Goal: Information Seeking & Learning: Learn about a topic

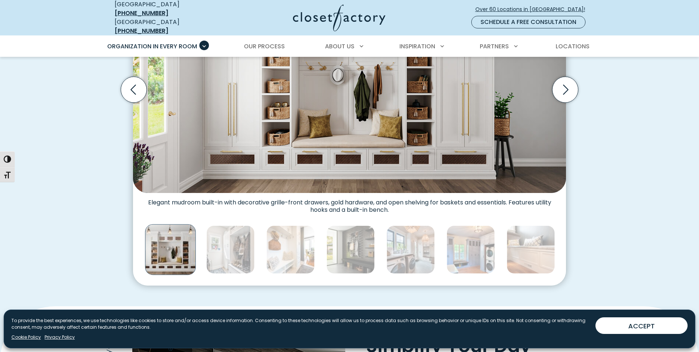
scroll to position [332, 0]
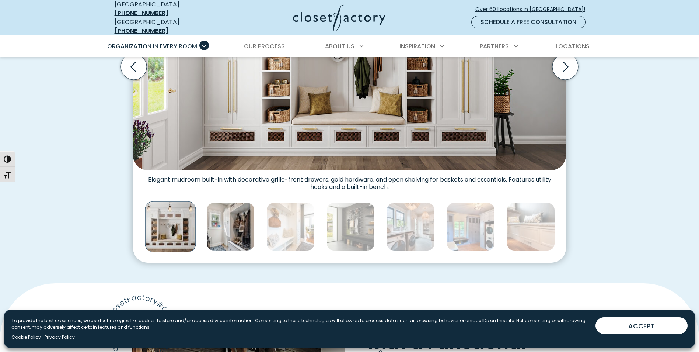
click at [227, 232] on img "Thumbnail Gallery" at bounding box center [230, 226] width 48 height 48
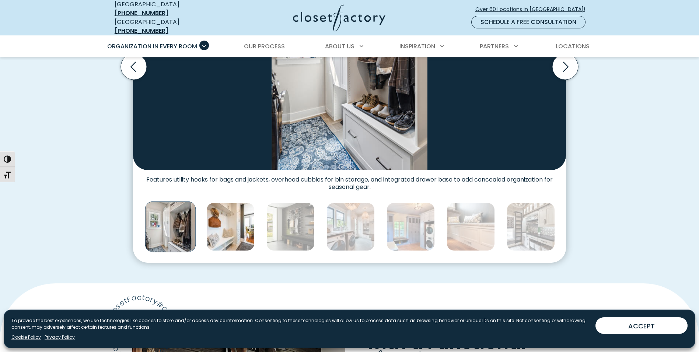
click at [233, 229] on img "Thumbnail Gallery" at bounding box center [230, 226] width 48 height 48
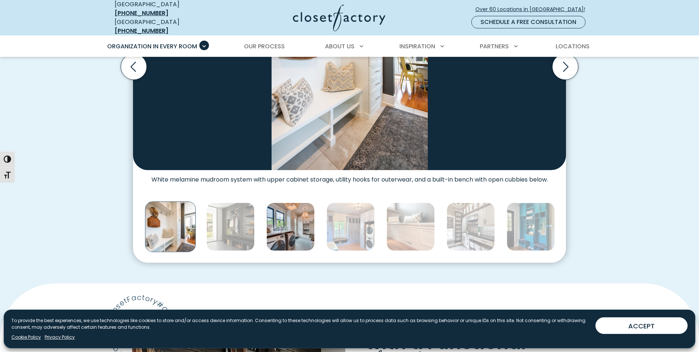
click at [288, 219] on img "Thumbnail Gallery" at bounding box center [291, 226] width 48 height 48
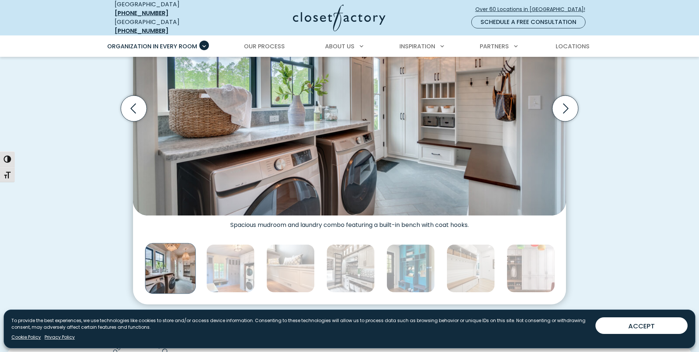
scroll to position [295, 0]
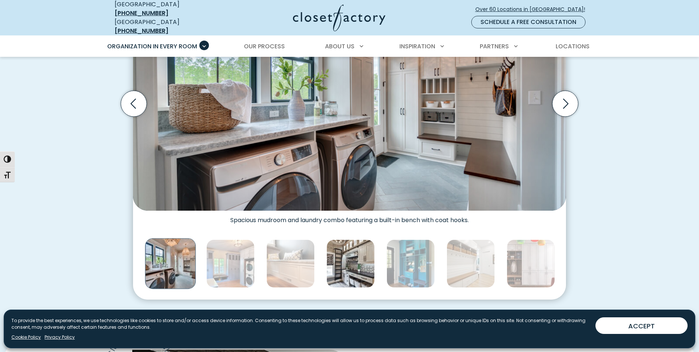
click at [359, 261] on img "Thumbnail Gallery" at bounding box center [351, 263] width 48 height 48
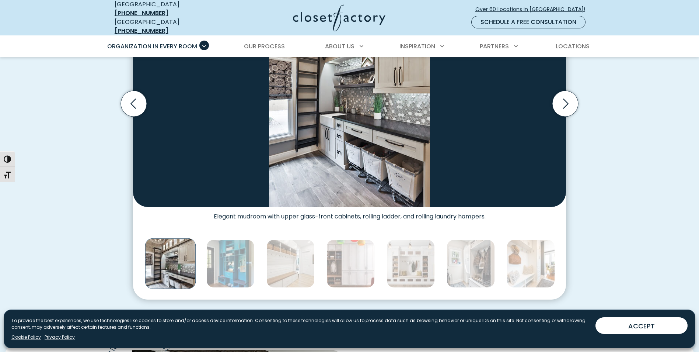
click at [359, 261] on img "Thumbnail Gallery" at bounding box center [351, 263] width 48 height 48
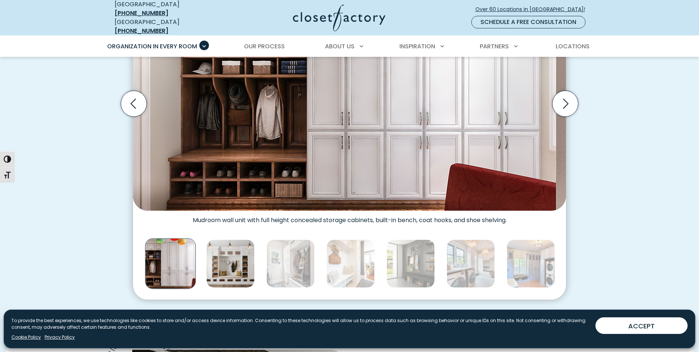
click at [234, 261] on img "Thumbnail Gallery" at bounding box center [230, 263] width 48 height 48
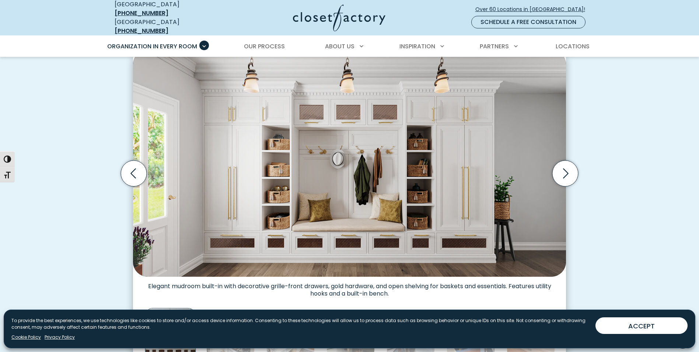
scroll to position [221, 0]
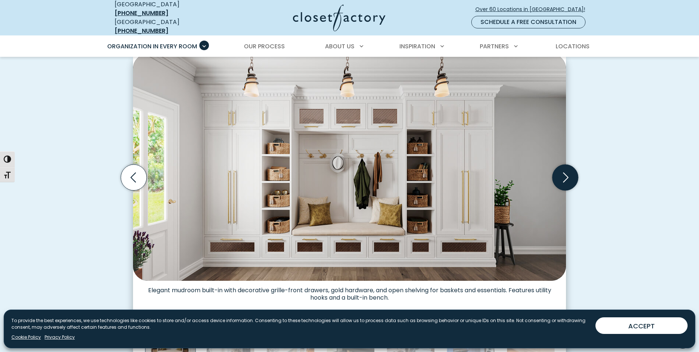
click at [568, 174] on icon "Next slide" at bounding box center [566, 177] width 26 height 26
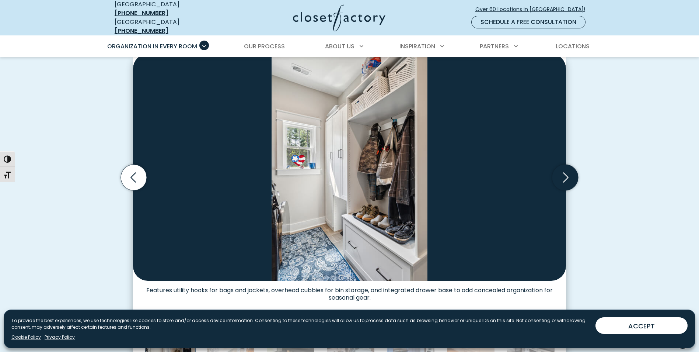
click at [568, 174] on icon "Next slide" at bounding box center [566, 177] width 26 height 26
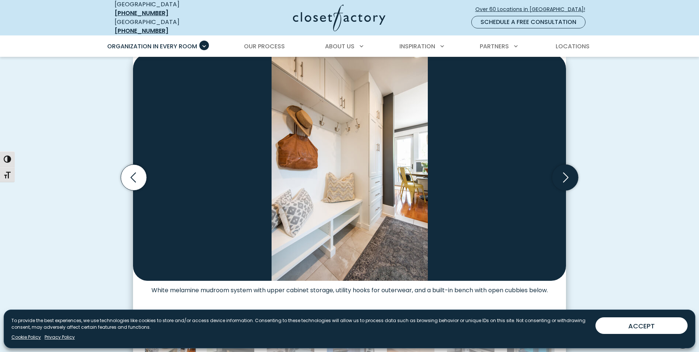
click at [568, 174] on icon "Next slide" at bounding box center [566, 177] width 26 height 26
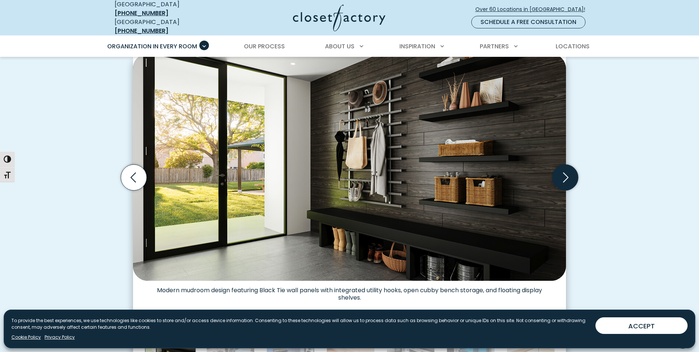
click at [568, 174] on icon "Next slide" at bounding box center [566, 177] width 26 height 26
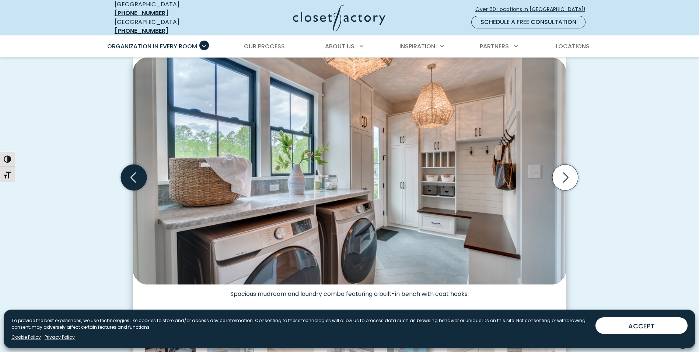
click at [132, 173] on icon "Previous slide" at bounding box center [134, 177] width 26 height 26
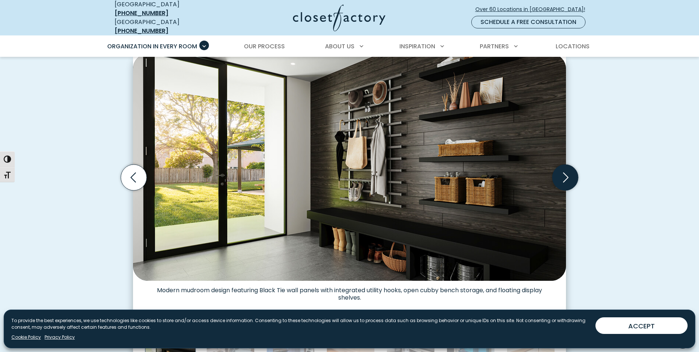
click at [563, 172] on icon "Next slide" at bounding box center [566, 177] width 26 height 26
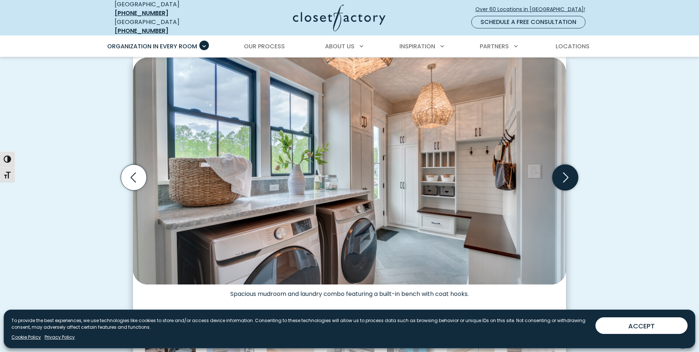
click at [563, 172] on icon "Next slide" at bounding box center [566, 177] width 26 height 26
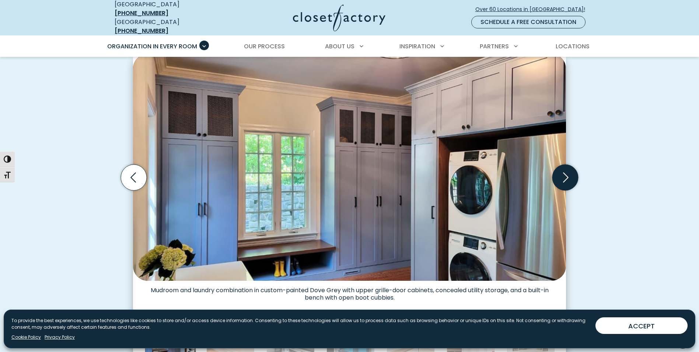
click at [563, 172] on icon "Next slide" at bounding box center [566, 177] width 26 height 26
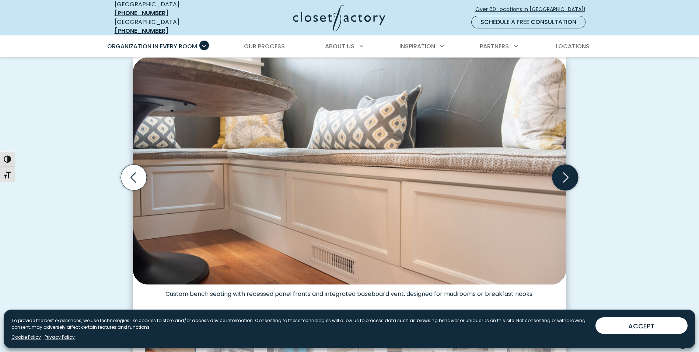
click at [563, 172] on icon "Next slide" at bounding box center [566, 177] width 26 height 26
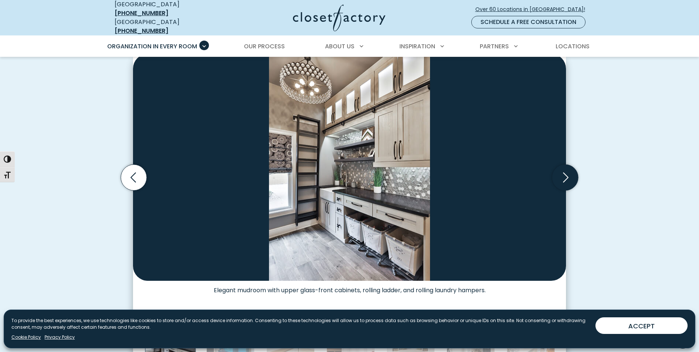
click at [563, 172] on icon "Next slide" at bounding box center [566, 177] width 26 height 26
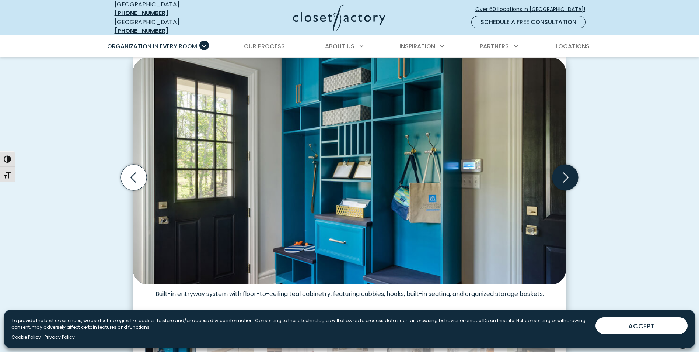
click at [563, 172] on icon "Next slide" at bounding box center [566, 177] width 26 height 26
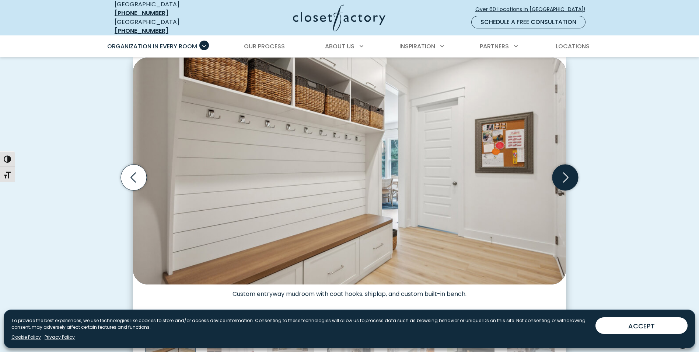
click at [563, 172] on icon "Next slide" at bounding box center [566, 177] width 26 height 26
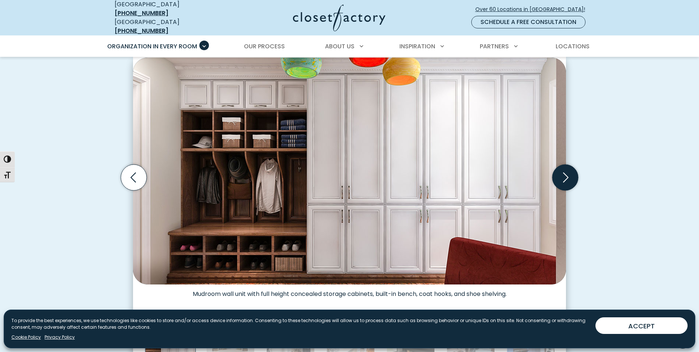
click at [563, 172] on icon "Next slide" at bounding box center [566, 177] width 26 height 26
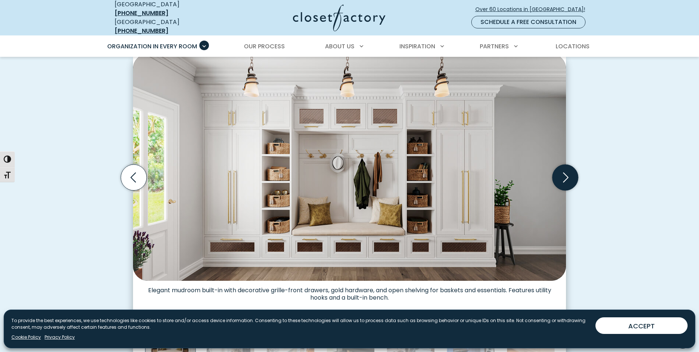
click at [563, 172] on icon "Next slide" at bounding box center [566, 177] width 26 height 26
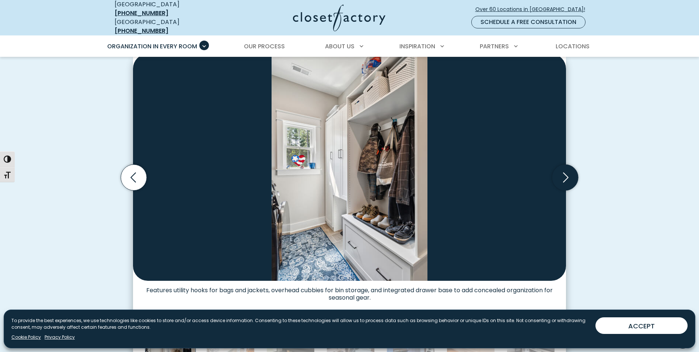
click at [563, 172] on icon "Next slide" at bounding box center [566, 177] width 26 height 26
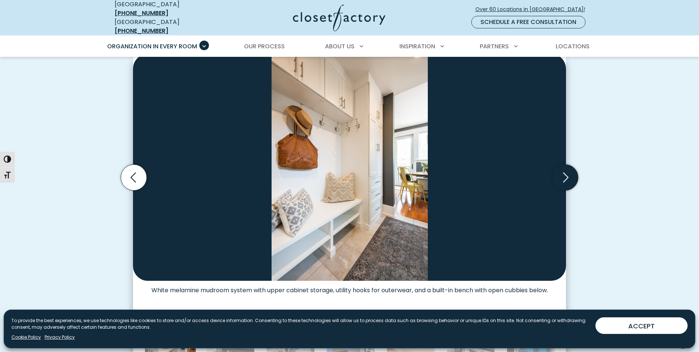
click at [563, 172] on icon "Next slide" at bounding box center [566, 177] width 26 height 26
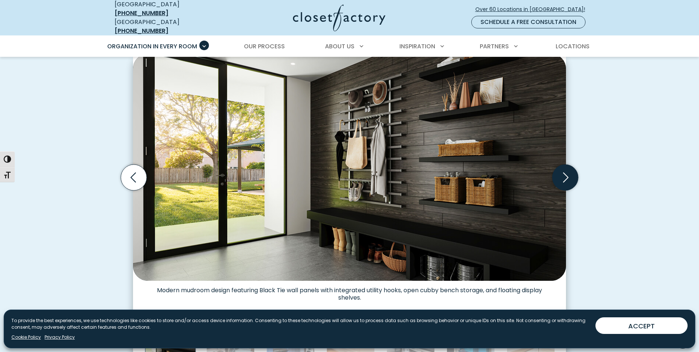
click at [563, 172] on icon "Next slide" at bounding box center [566, 177] width 26 height 26
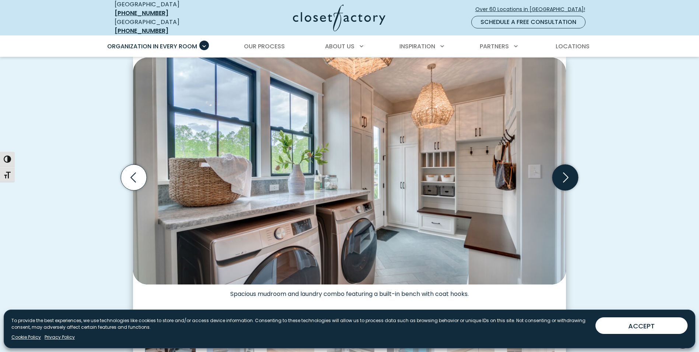
click at [563, 172] on icon "Next slide" at bounding box center [566, 177] width 26 height 26
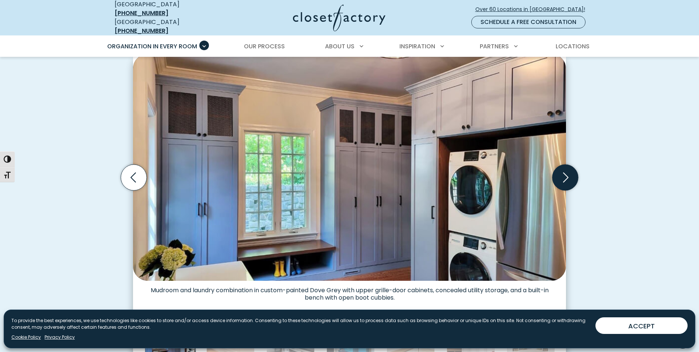
click at [563, 172] on icon "Next slide" at bounding box center [566, 177] width 26 height 26
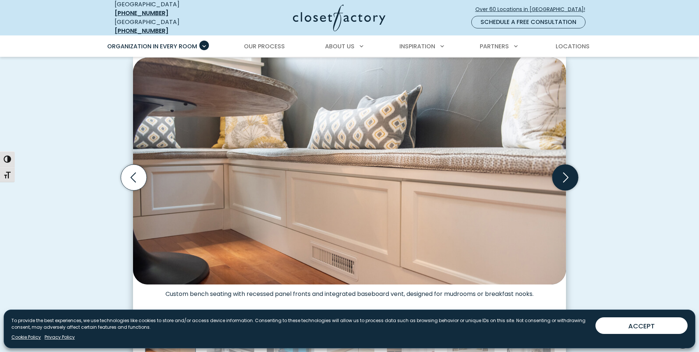
click at [563, 172] on icon "Next slide" at bounding box center [566, 177] width 26 height 26
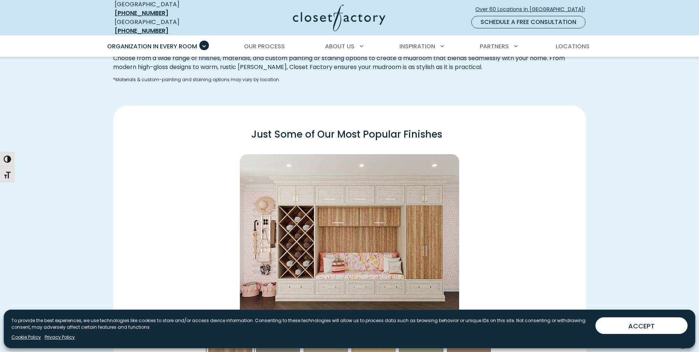
scroll to position [945, 0]
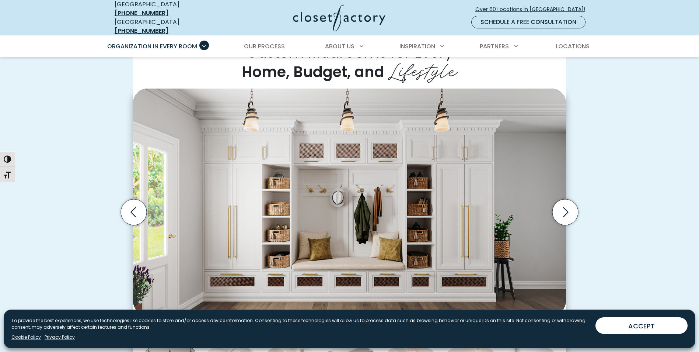
scroll to position [208, 0]
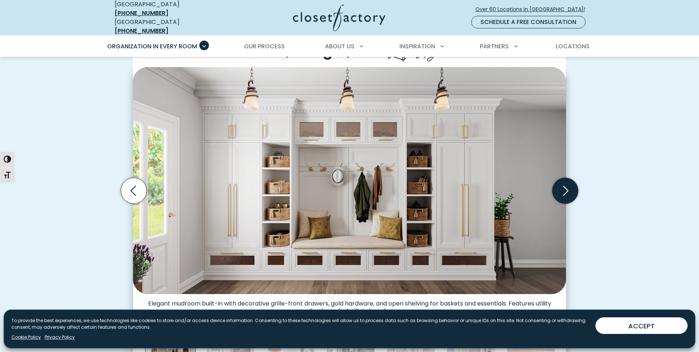
click at [558, 187] on icon "Next slide" at bounding box center [566, 191] width 26 height 26
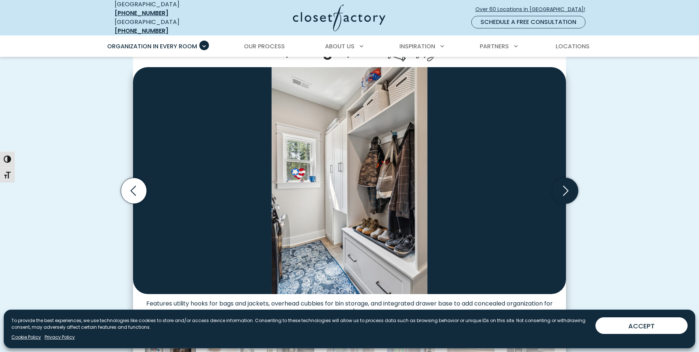
click at [558, 187] on icon "Next slide" at bounding box center [566, 191] width 26 height 26
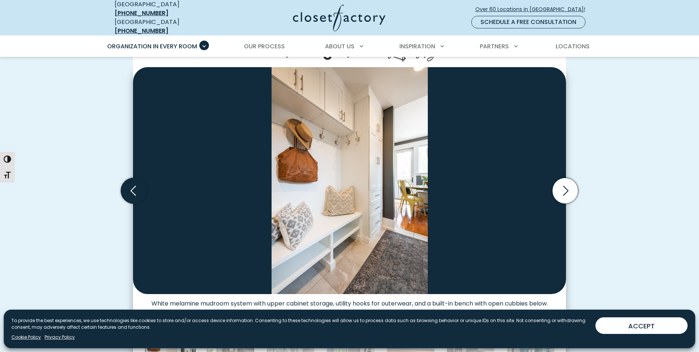
click at [138, 188] on icon "Previous slide" at bounding box center [134, 191] width 26 height 26
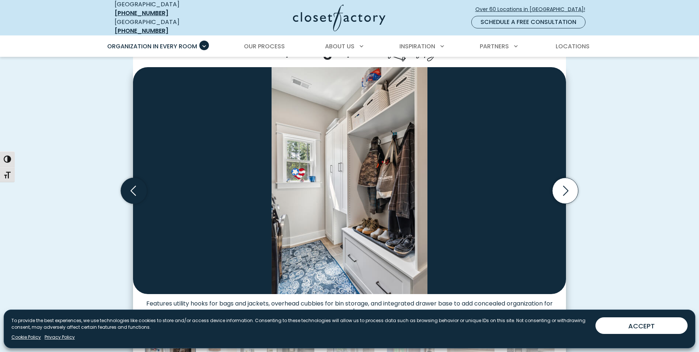
click at [138, 188] on icon "Previous slide" at bounding box center [134, 191] width 26 height 26
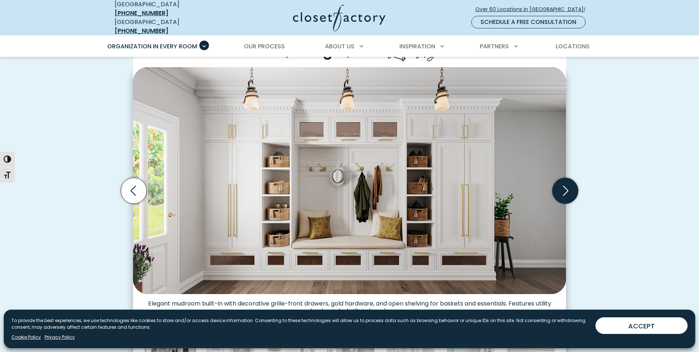
click at [565, 191] on icon "Next slide" at bounding box center [566, 191] width 26 height 26
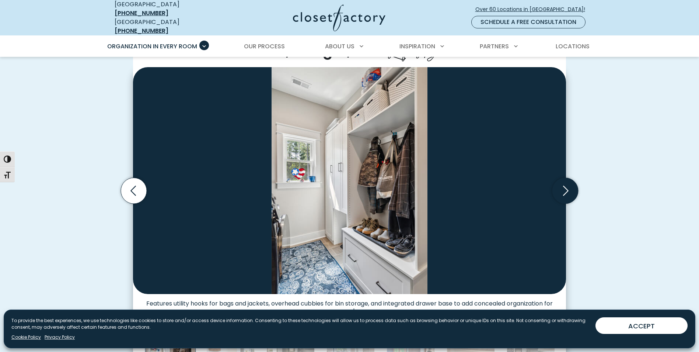
click at [565, 191] on icon "Next slide" at bounding box center [566, 191] width 26 height 26
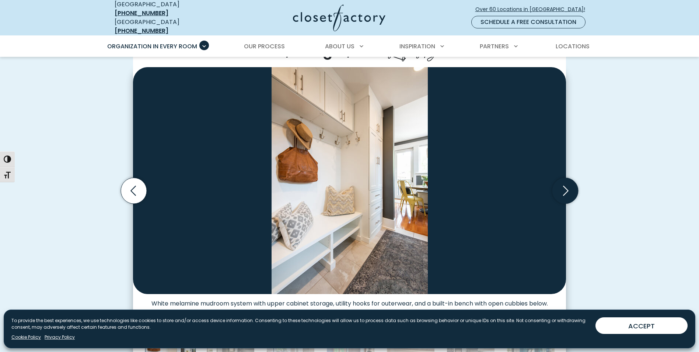
click at [565, 191] on icon "Next slide" at bounding box center [566, 191] width 26 height 26
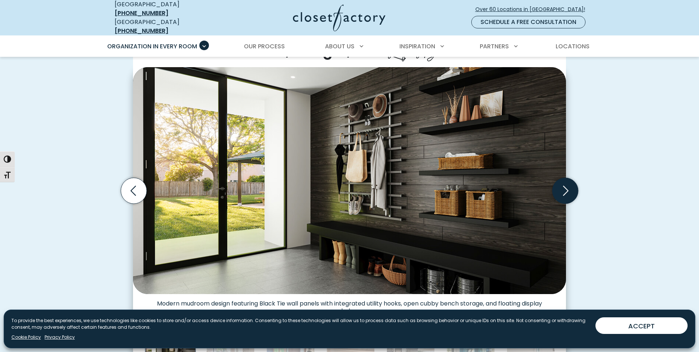
click at [567, 188] on icon "Next slide" at bounding box center [566, 191] width 26 height 26
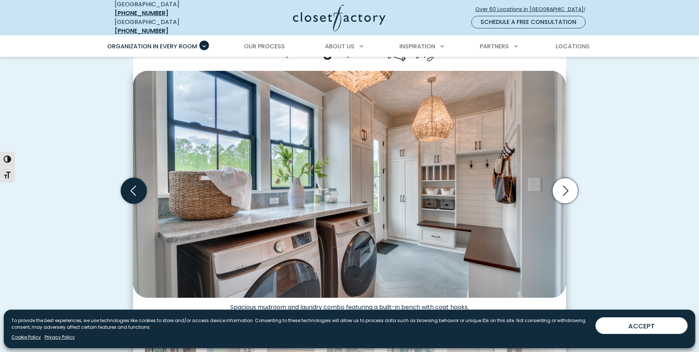
click at [134, 190] on icon "Previous slide" at bounding box center [134, 191] width 26 height 26
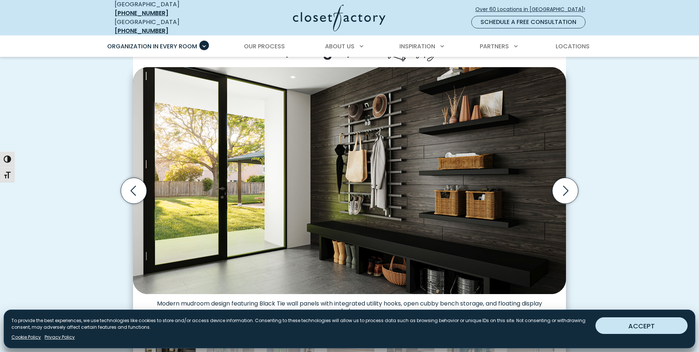
click at [627, 321] on button "ACCEPT" at bounding box center [642, 325] width 92 height 17
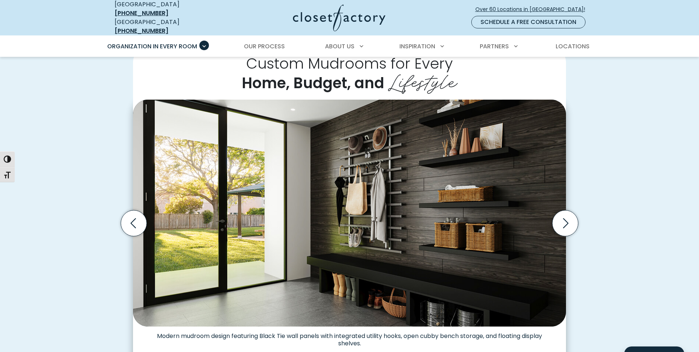
scroll to position [171, 0]
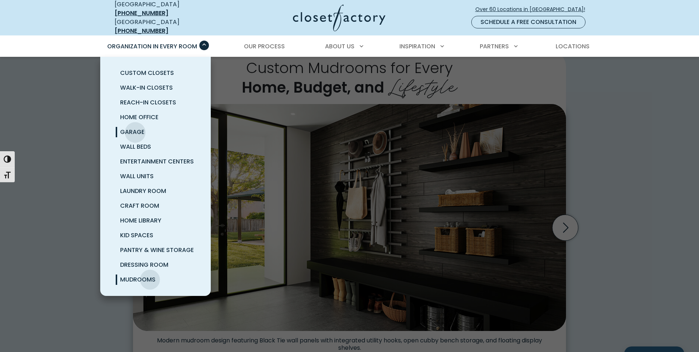
click at [135, 128] on span "Garage" at bounding box center [132, 132] width 24 height 8
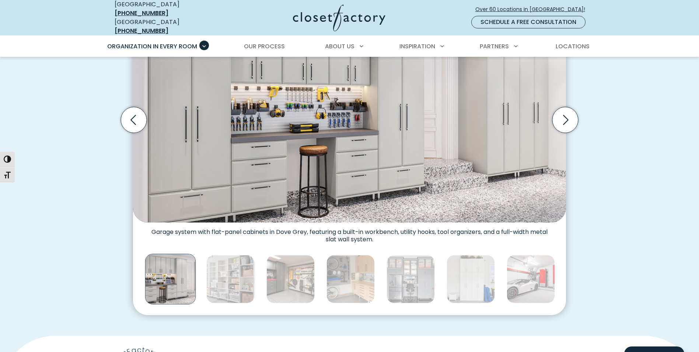
scroll to position [295, 0]
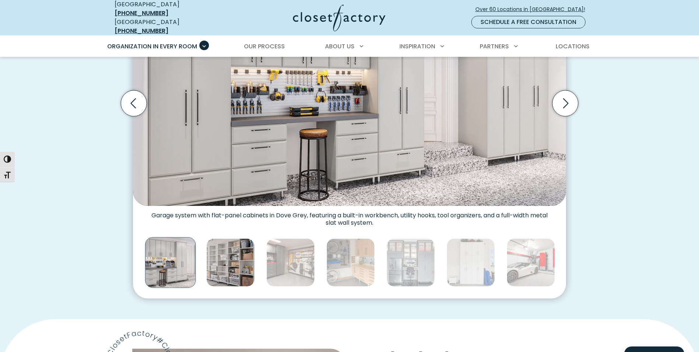
click at [233, 257] on img "Thumbnail Gallery" at bounding box center [230, 262] width 48 height 48
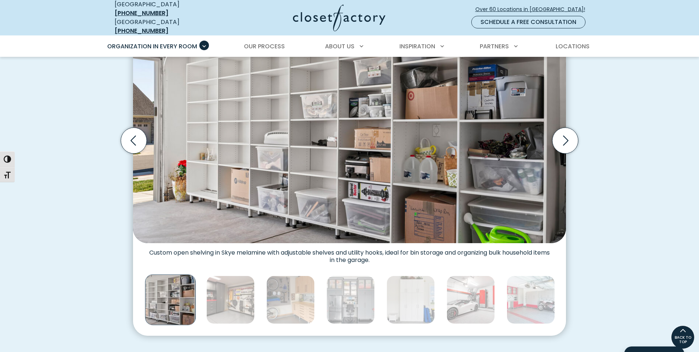
scroll to position [221, 0]
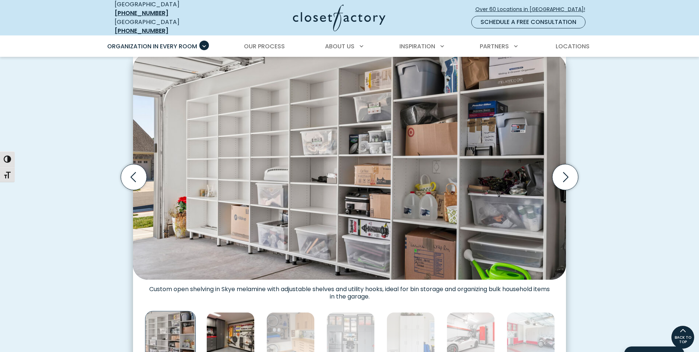
click at [225, 330] on img "Thumbnail Gallery" at bounding box center [230, 336] width 48 height 48
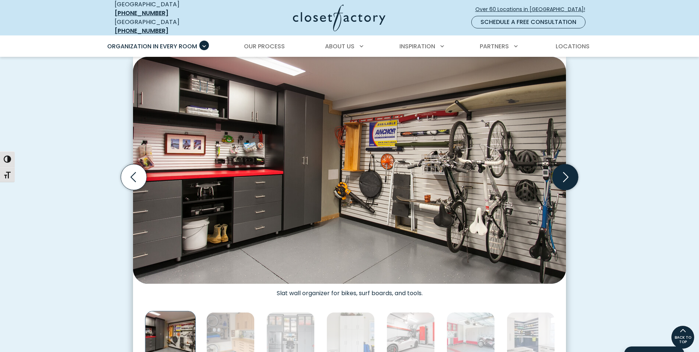
click at [566, 172] on icon "Next slide" at bounding box center [566, 177] width 6 height 10
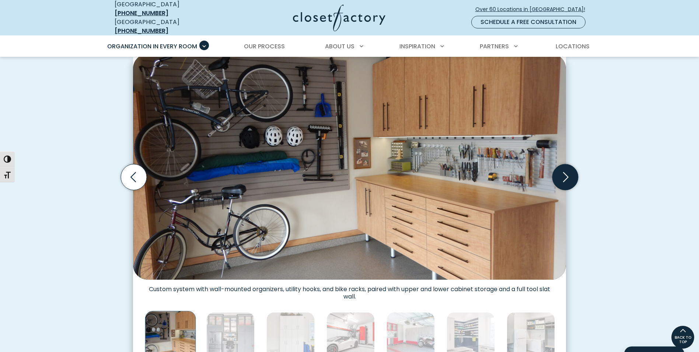
click at [566, 172] on icon "Next slide" at bounding box center [566, 177] width 6 height 10
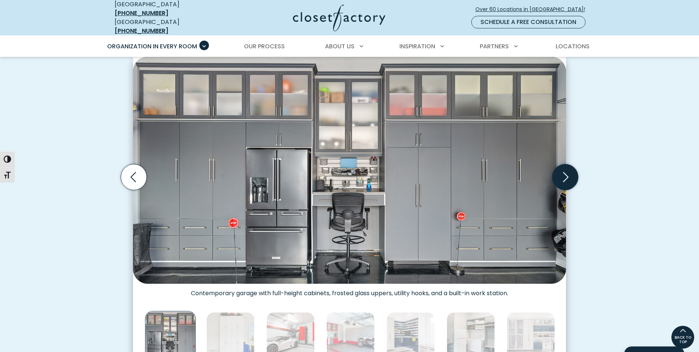
click at [566, 172] on icon "Next slide" at bounding box center [566, 177] width 6 height 10
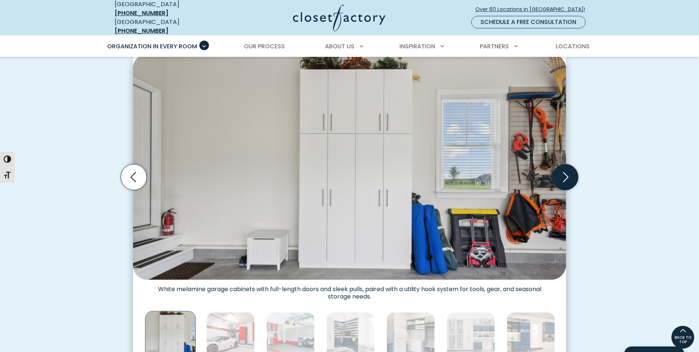
click at [566, 172] on icon "Next slide" at bounding box center [566, 177] width 6 height 10
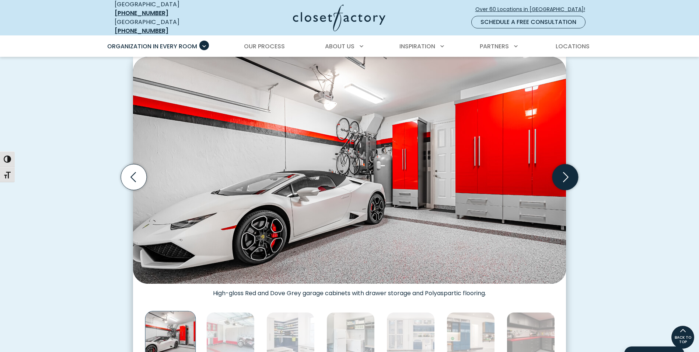
click at [566, 172] on icon "Next slide" at bounding box center [566, 177] width 6 height 10
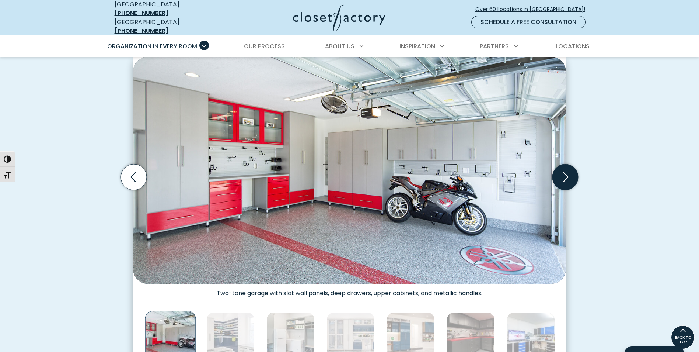
click at [566, 172] on icon "Next slide" at bounding box center [566, 177] width 6 height 10
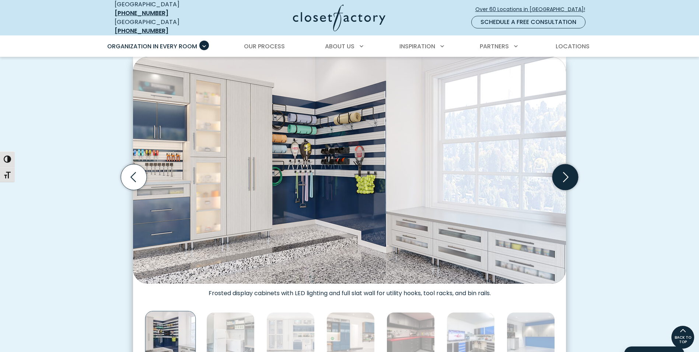
click at [566, 172] on icon "Next slide" at bounding box center [566, 177] width 6 height 10
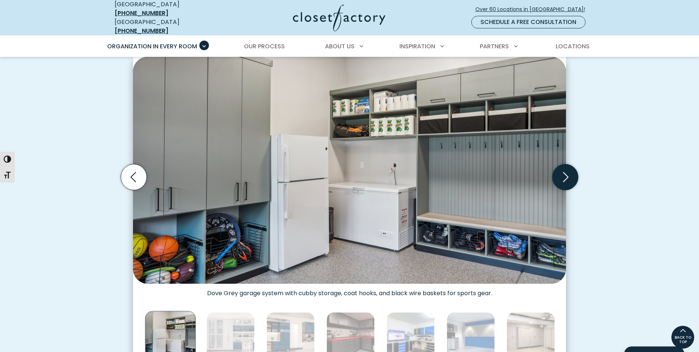
click at [567, 167] on icon "Next slide" at bounding box center [566, 177] width 26 height 26
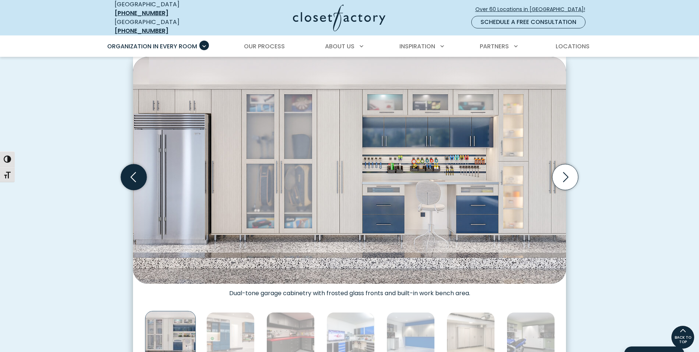
click at [130, 179] on icon "Previous slide" at bounding box center [134, 177] width 26 height 26
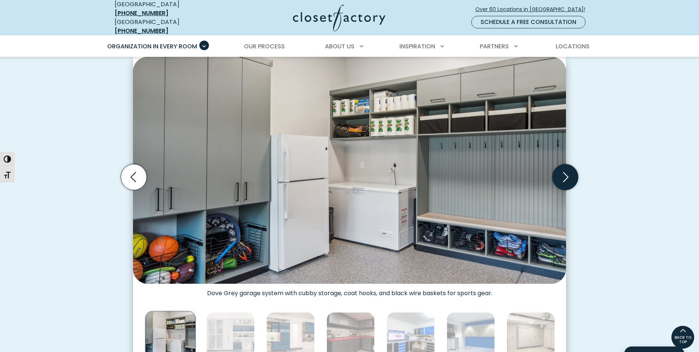
click at [569, 167] on icon "Next slide" at bounding box center [566, 177] width 26 height 26
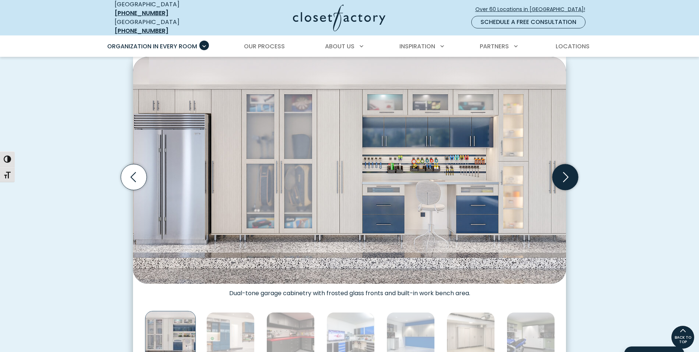
click at [569, 166] on icon "Next slide" at bounding box center [566, 177] width 26 height 26
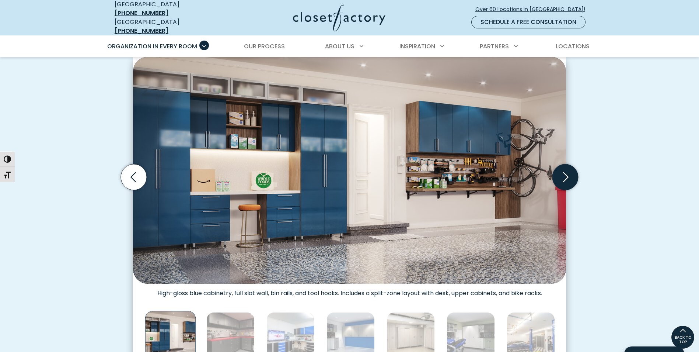
click at [568, 170] on icon "Next slide" at bounding box center [566, 177] width 26 height 26
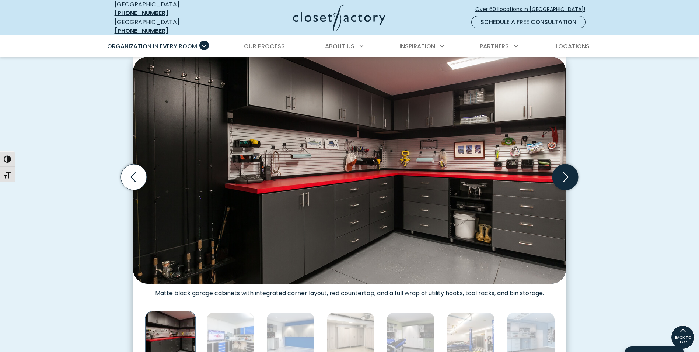
click at [568, 170] on icon "Next slide" at bounding box center [566, 177] width 26 height 26
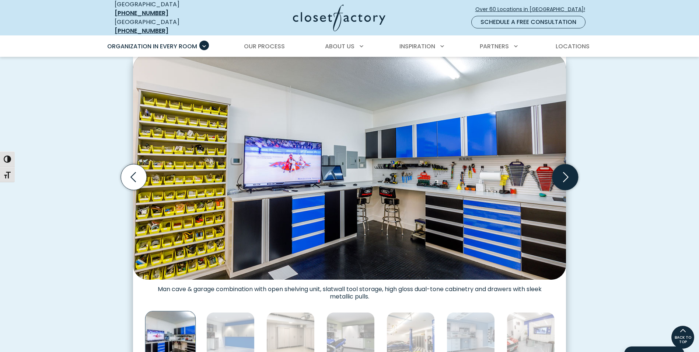
click at [568, 170] on icon "Next slide" at bounding box center [566, 177] width 26 height 26
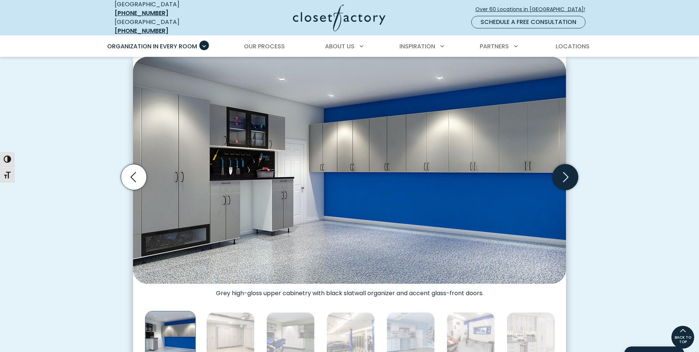
click at [568, 173] on icon "Next slide" at bounding box center [566, 177] width 26 height 26
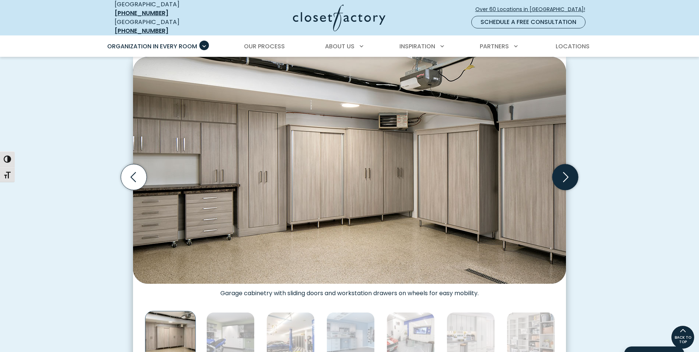
click at [568, 173] on icon "Next slide" at bounding box center [566, 177] width 26 height 26
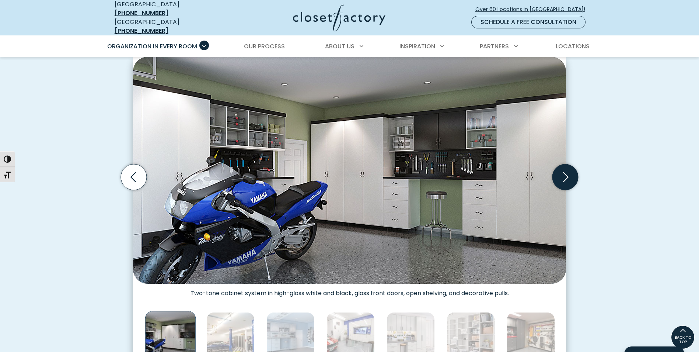
click at [568, 173] on icon "Next slide" at bounding box center [566, 177] width 26 height 26
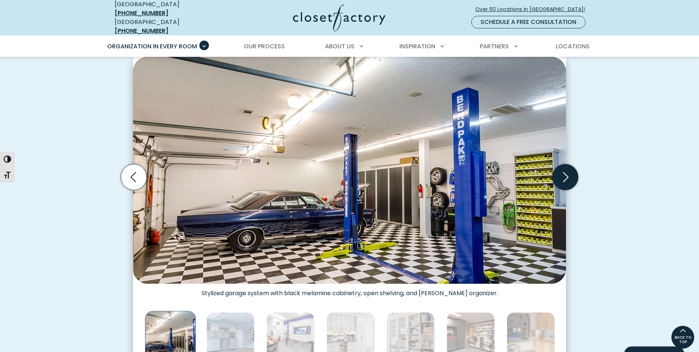
click at [568, 173] on icon "Next slide" at bounding box center [566, 177] width 26 height 26
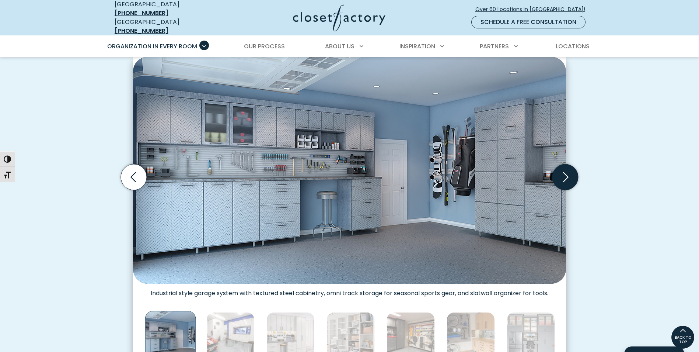
click at [568, 173] on icon "Next slide" at bounding box center [566, 177] width 26 height 26
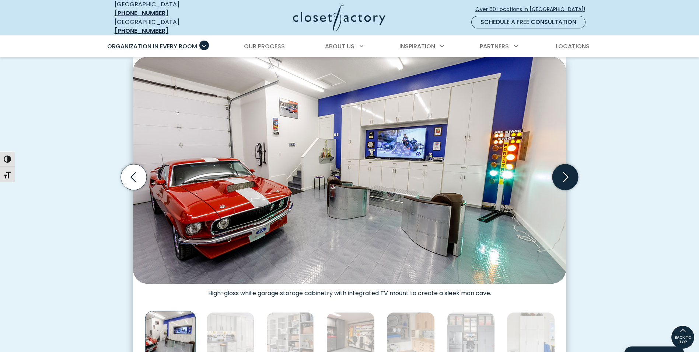
click at [569, 171] on icon "Next slide" at bounding box center [566, 177] width 26 height 26
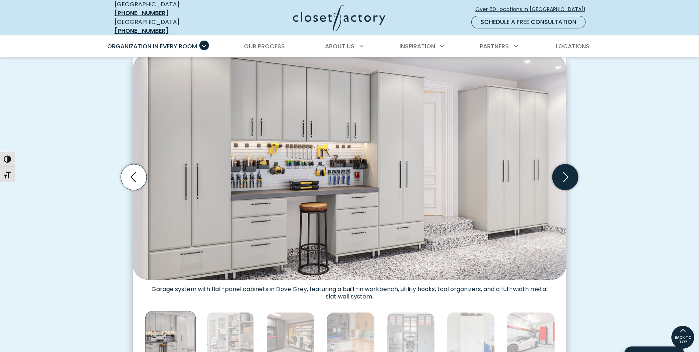
click at [566, 172] on icon "Next slide" at bounding box center [566, 177] width 26 height 26
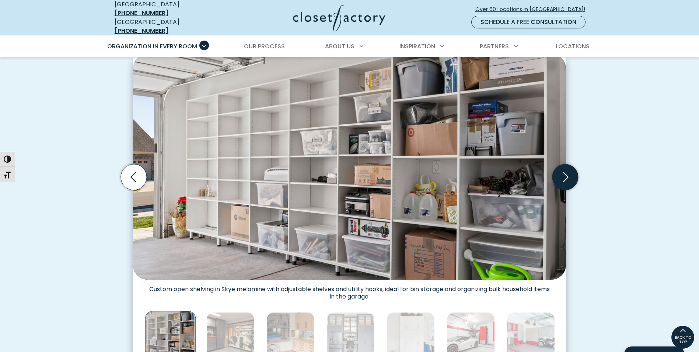
click at [568, 165] on icon "Next slide" at bounding box center [566, 177] width 32 height 32
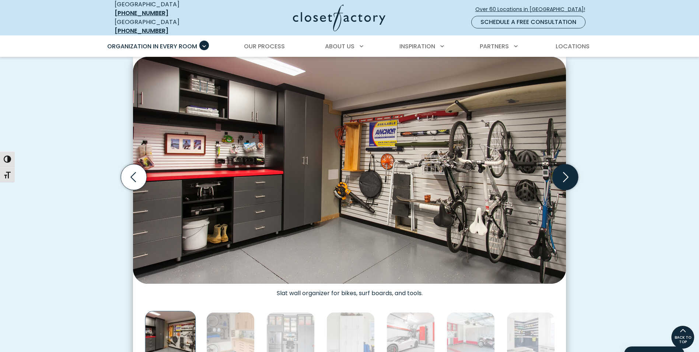
click at [568, 168] on icon "Next slide" at bounding box center [566, 177] width 26 height 26
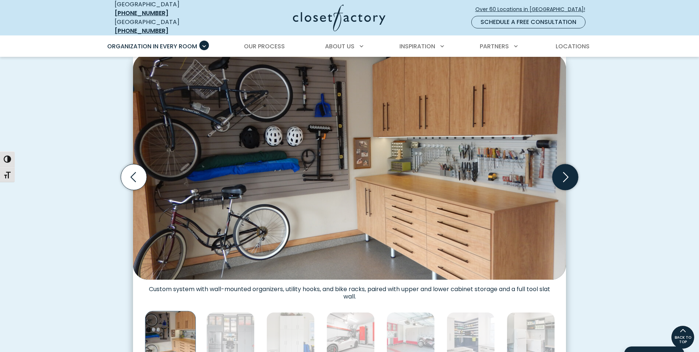
click at [568, 168] on icon "Next slide" at bounding box center [566, 177] width 26 height 26
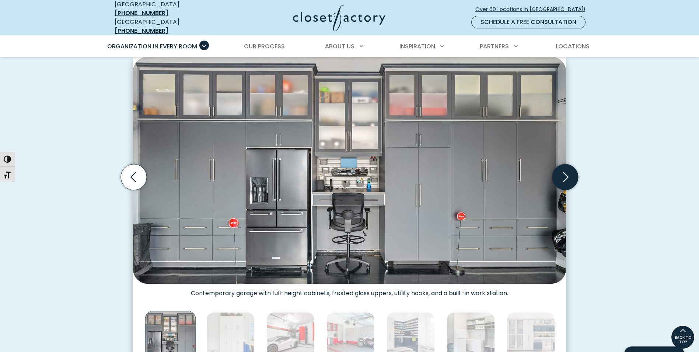
click at [569, 171] on icon "Next slide" at bounding box center [566, 177] width 26 height 26
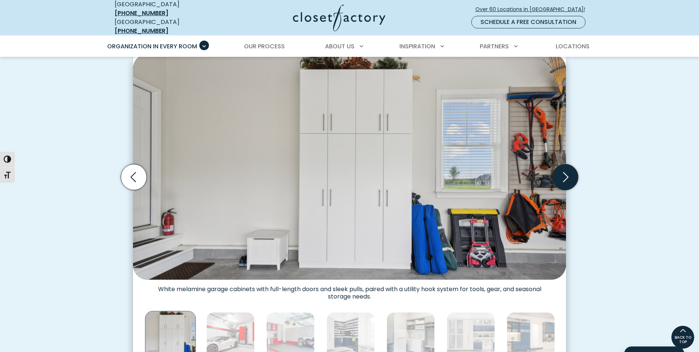
click at [566, 168] on icon "Next slide" at bounding box center [566, 177] width 26 height 26
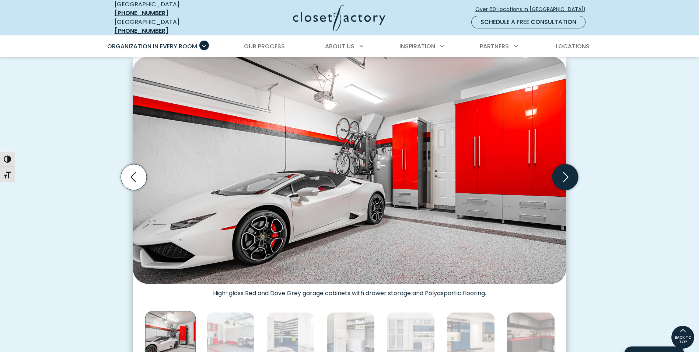
click at [566, 168] on icon "Next slide" at bounding box center [566, 177] width 26 height 26
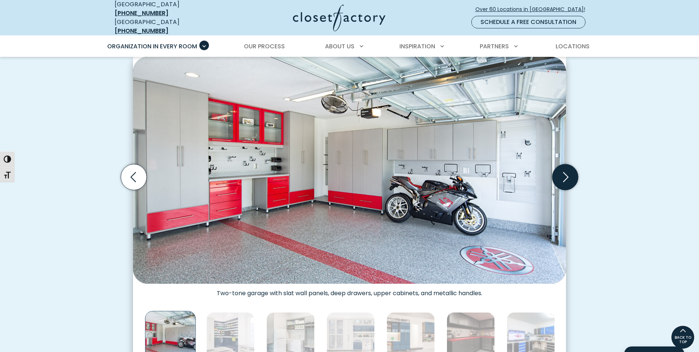
click at [566, 168] on icon "Next slide" at bounding box center [566, 177] width 26 height 26
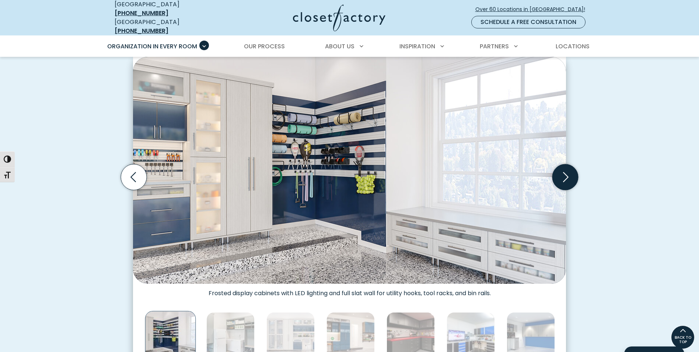
click at [566, 168] on icon "Next slide" at bounding box center [566, 177] width 26 height 26
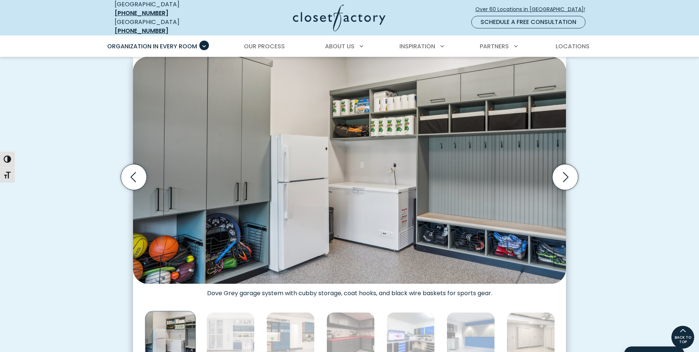
drag, startPoint x: 460, startPoint y: 228, endPoint x: 493, endPoint y: 211, distance: 36.6
click at [463, 227] on img "Thumbnail Gallery" at bounding box center [349, 170] width 433 height 227
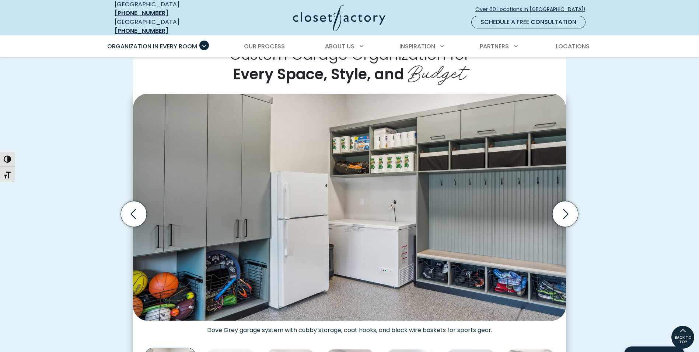
click at [218, 143] on img "Thumbnail Gallery" at bounding box center [349, 207] width 433 height 227
click at [496, 220] on img "Thumbnail Gallery" at bounding box center [349, 207] width 433 height 227
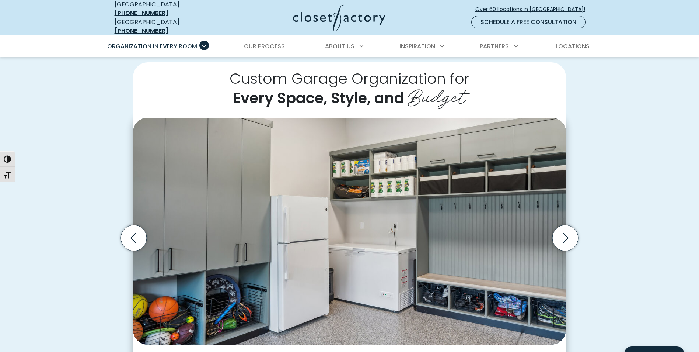
scroll to position [147, 0]
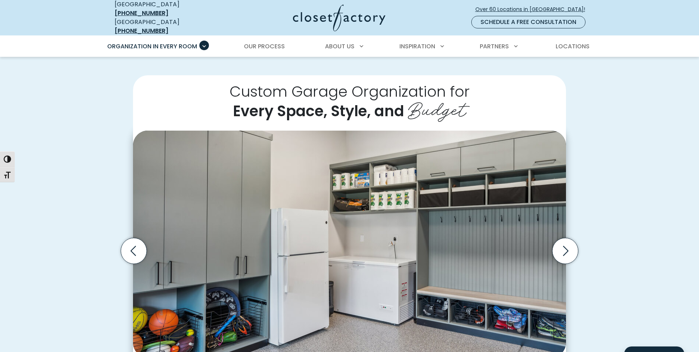
click at [223, 186] on img "Thumbnail Gallery" at bounding box center [349, 244] width 433 height 227
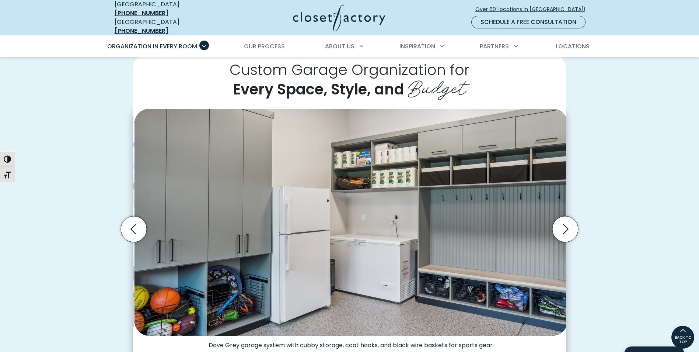
scroll to position [184, 0]
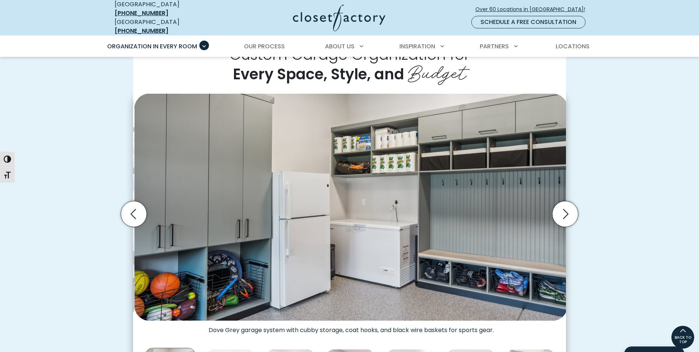
click at [226, 185] on img "Thumbnail Gallery" at bounding box center [351, 207] width 433 height 227
